Goal: Transaction & Acquisition: Subscribe to service/newsletter

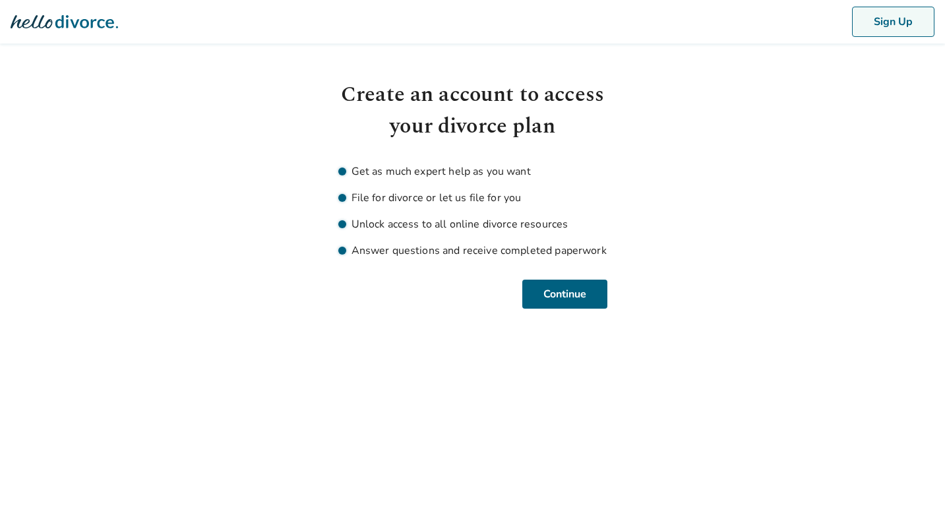
click at [886, 18] on button "Sign Up" at bounding box center [893, 22] width 82 height 30
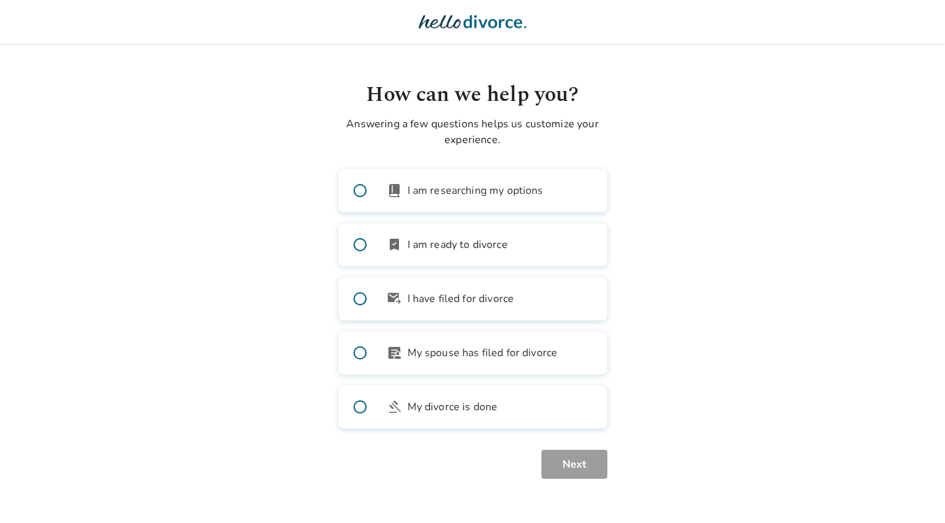
click at [492, 20] on icon at bounding box center [473, 21] width 108 height 13
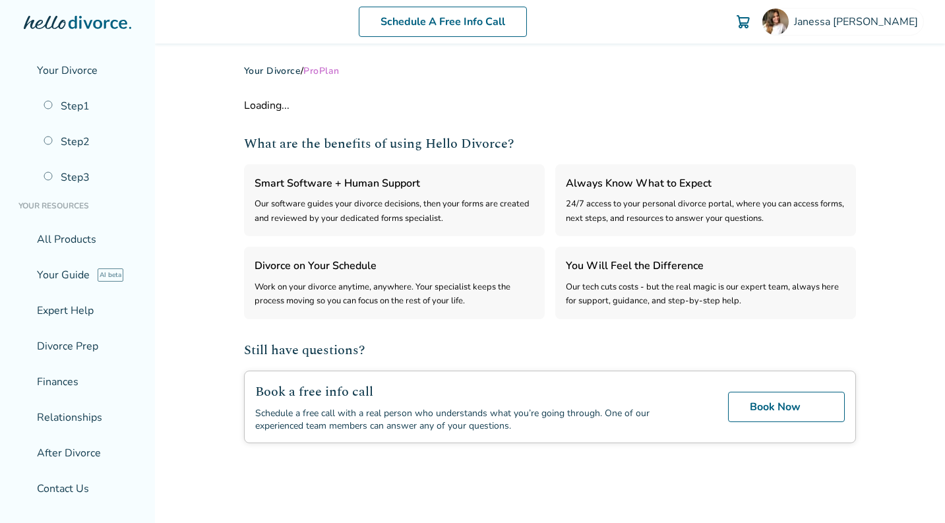
select select "***"
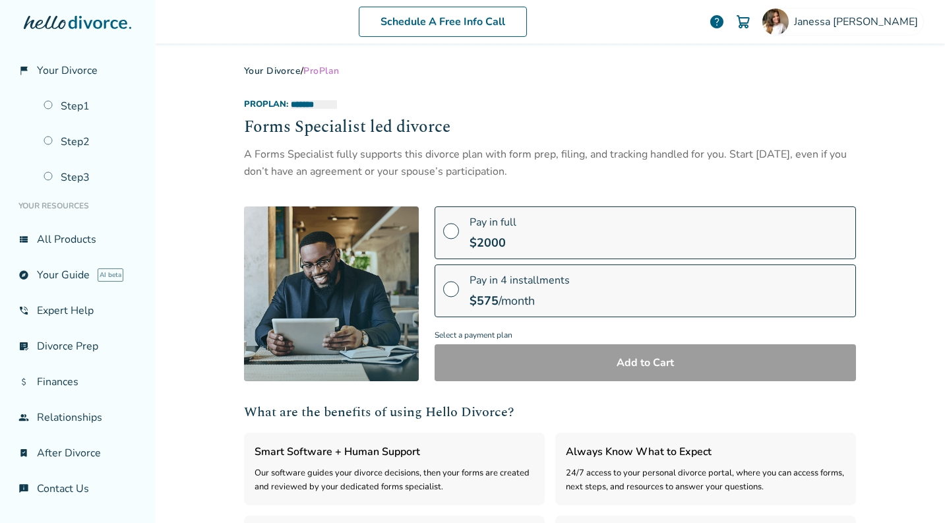
click at [492, 223] on span "Pay in full" at bounding box center [493, 222] width 47 height 15
